Goal: Obtain resource: Download file/media

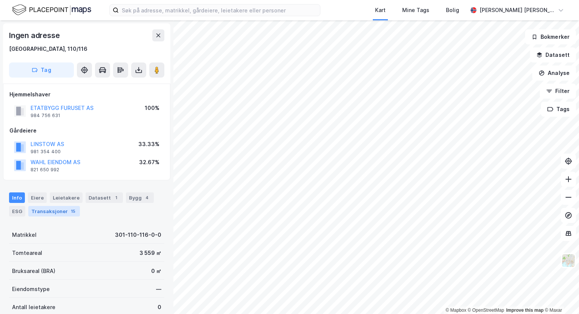
click at [57, 213] on div "Transaksjoner 15" at bounding box center [54, 211] width 52 height 11
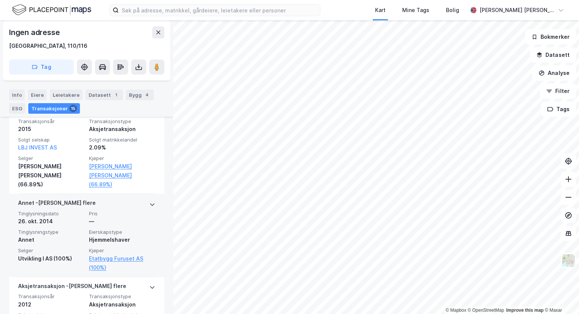
scroll to position [893, 0]
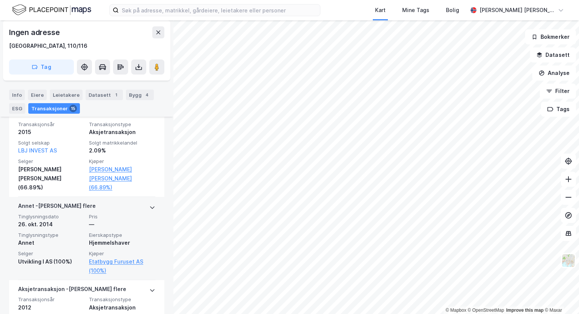
click at [113, 232] on span "Eierskapstype" at bounding box center [122, 235] width 66 height 6
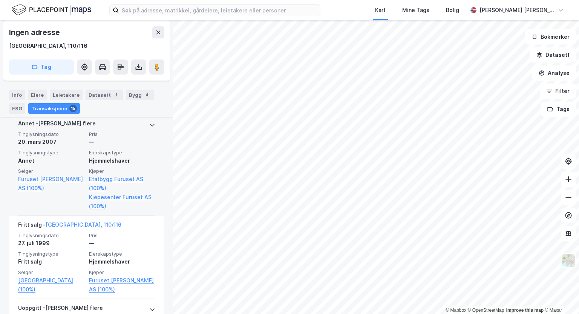
scroll to position [1916, 0]
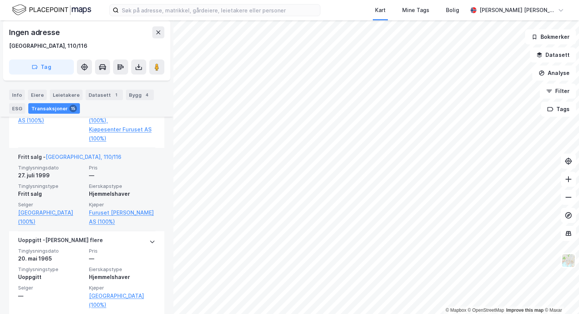
click at [112, 171] on div "—" at bounding box center [122, 175] width 66 height 9
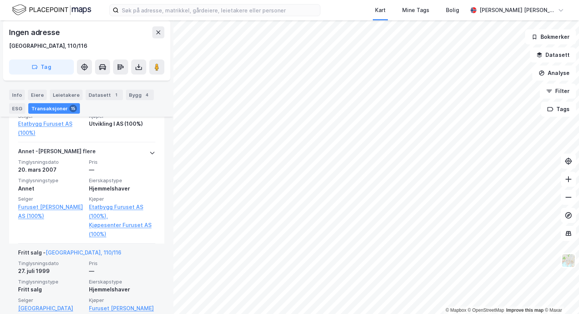
scroll to position [1838, 0]
click at [112, 184] on div "Hjemmelshaver" at bounding box center [122, 188] width 66 height 9
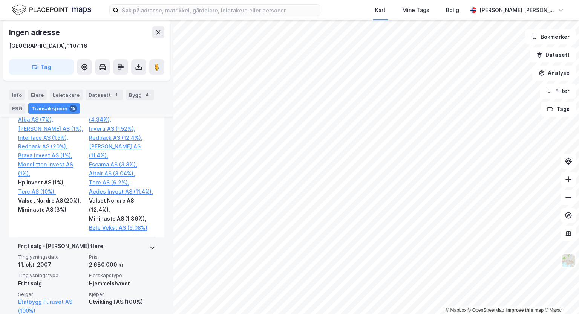
scroll to position [1661, 0]
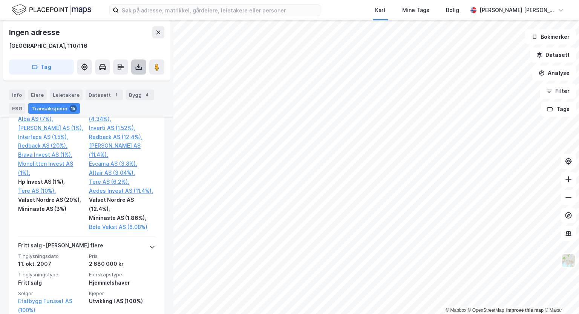
click at [137, 68] on icon at bounding box center [139, 67] width 8 height 8
click at [119, 80] on div "Last ned grunnbok" at bounding box center [101, 82] width 44 height 6
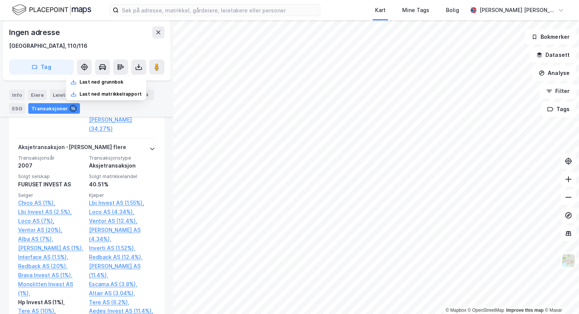
scroll to position [1567, 0]
click at [107, 299] on link "Tere AS (6.2%)," at bounding box center [122, 303] width 66 height 9
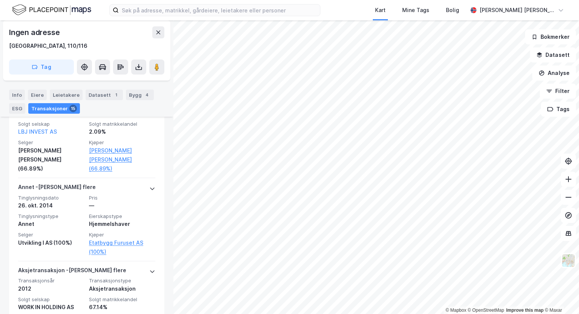
scroll to position [927, 0]
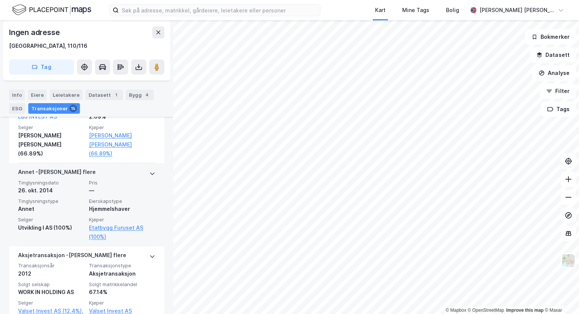
click at [112, 198] on span "Eierskapstype" at bounding box center [122, 201] width 66 height 6
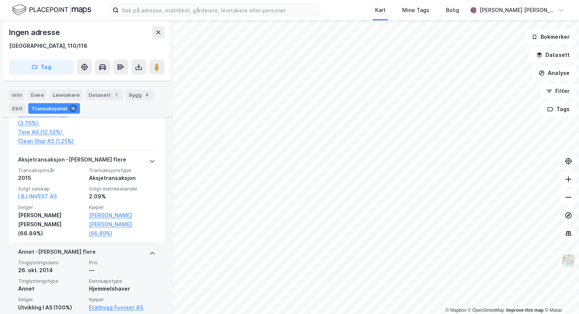
scroll to position [846, 0]
